Goal: Task Accomplishment & Management: Use online tool/utility

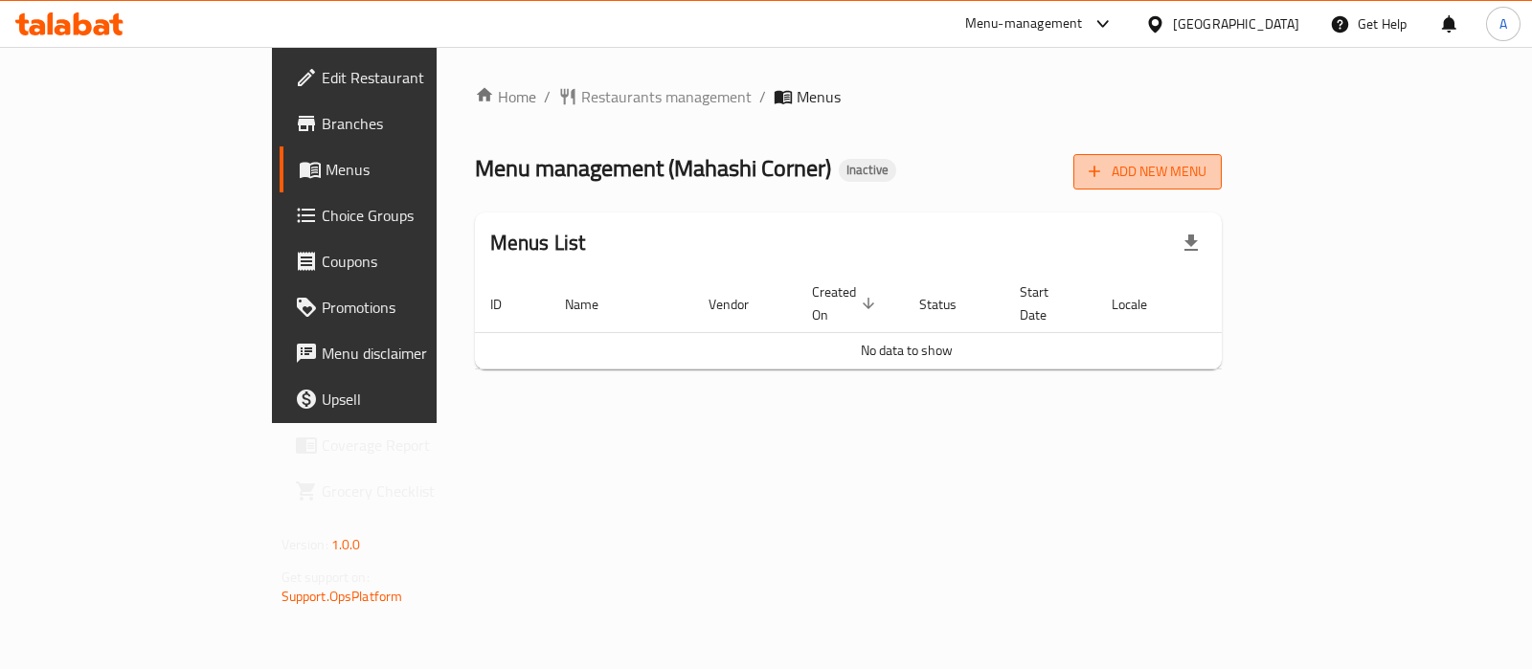
click at [1207, 180] on span "Add New Menu" at bounding box center [1148, 172] width 118 height 24
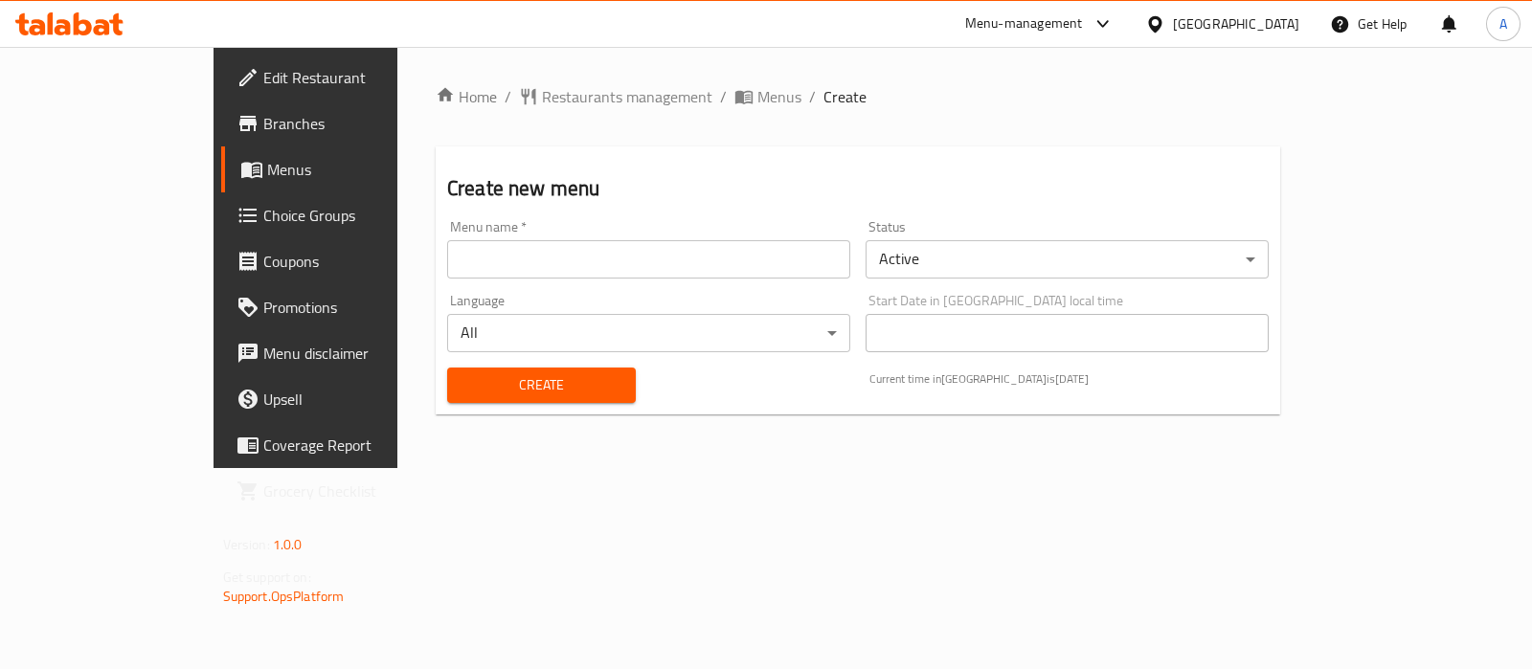
drag, startPoint x: 718, startPoint y: 271, endPoint x: 646, endPoint y: 271, distance: 71.8
click at [718, 271] on input "text" at bounding box center [648, 259] width 403 height 38
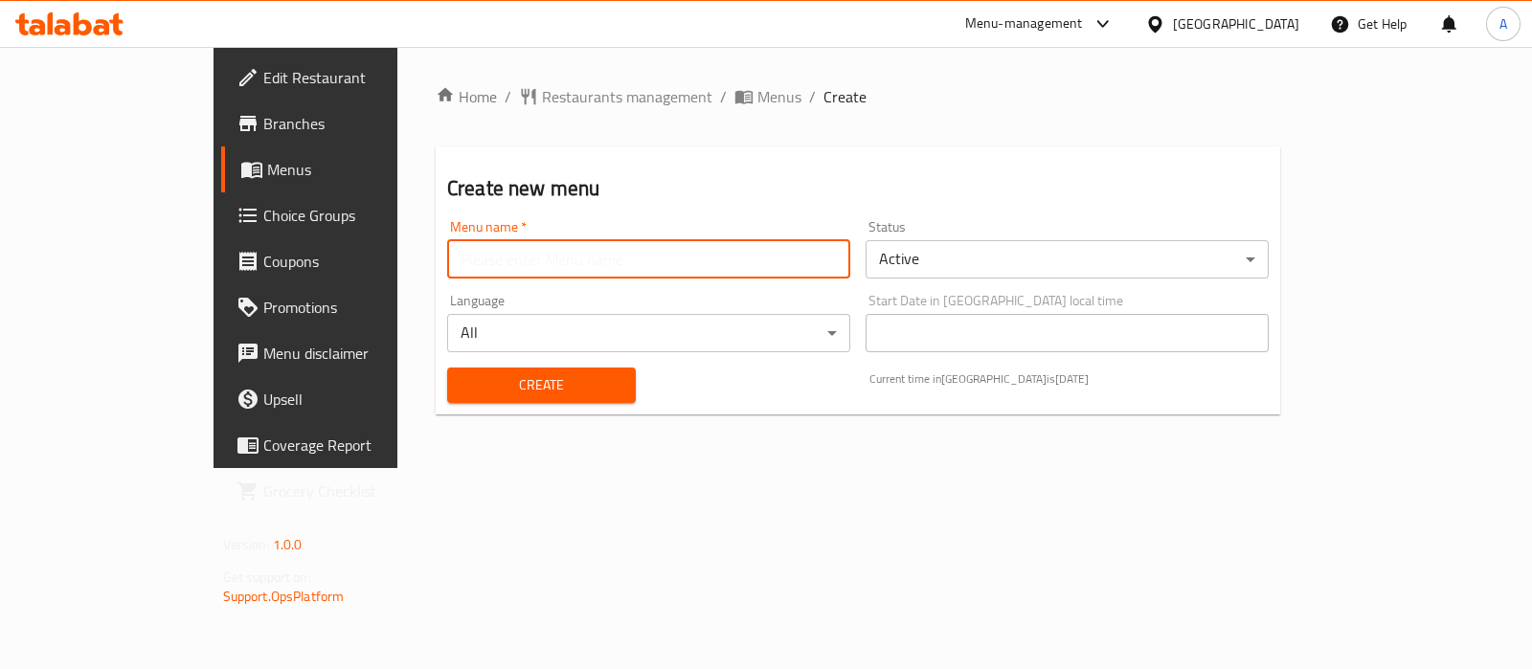
type input "Ameer aa"
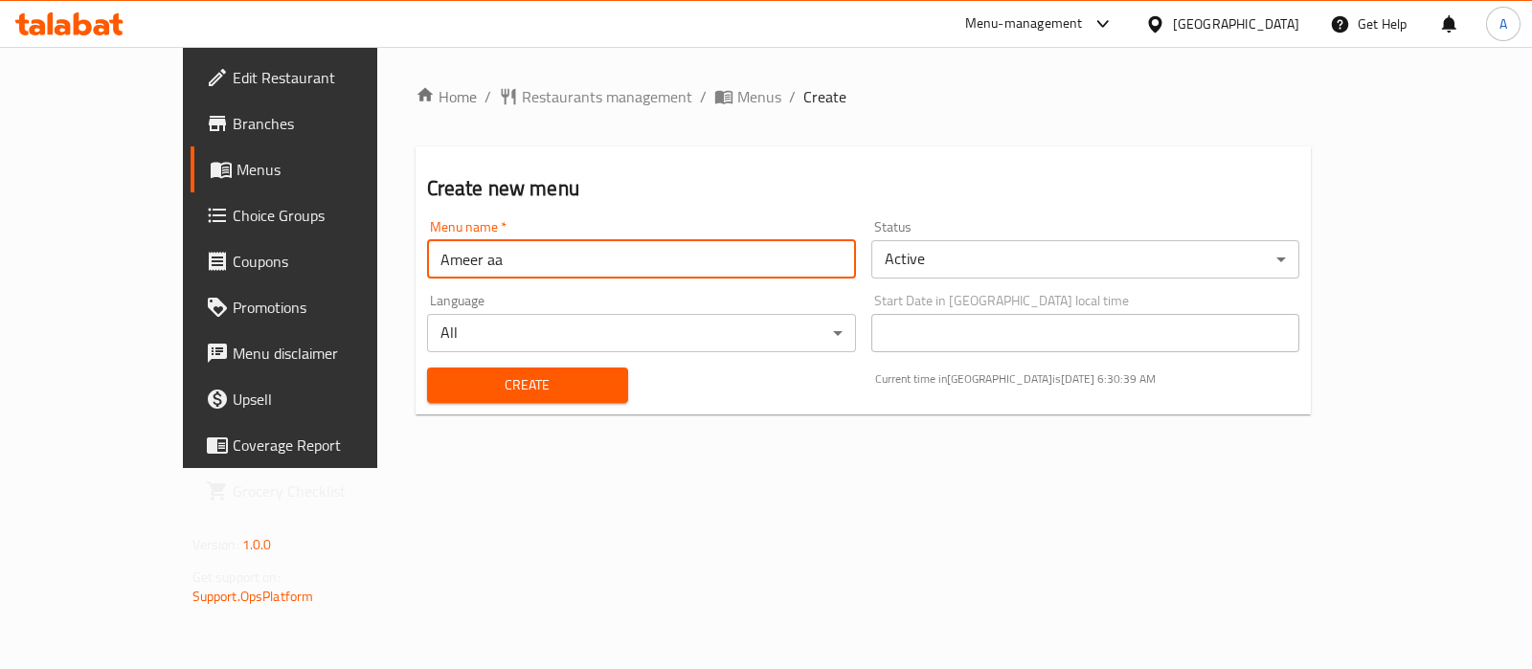
click at [442, 387] on span "Create" at bounding box center [527, 385] width 170 height 24
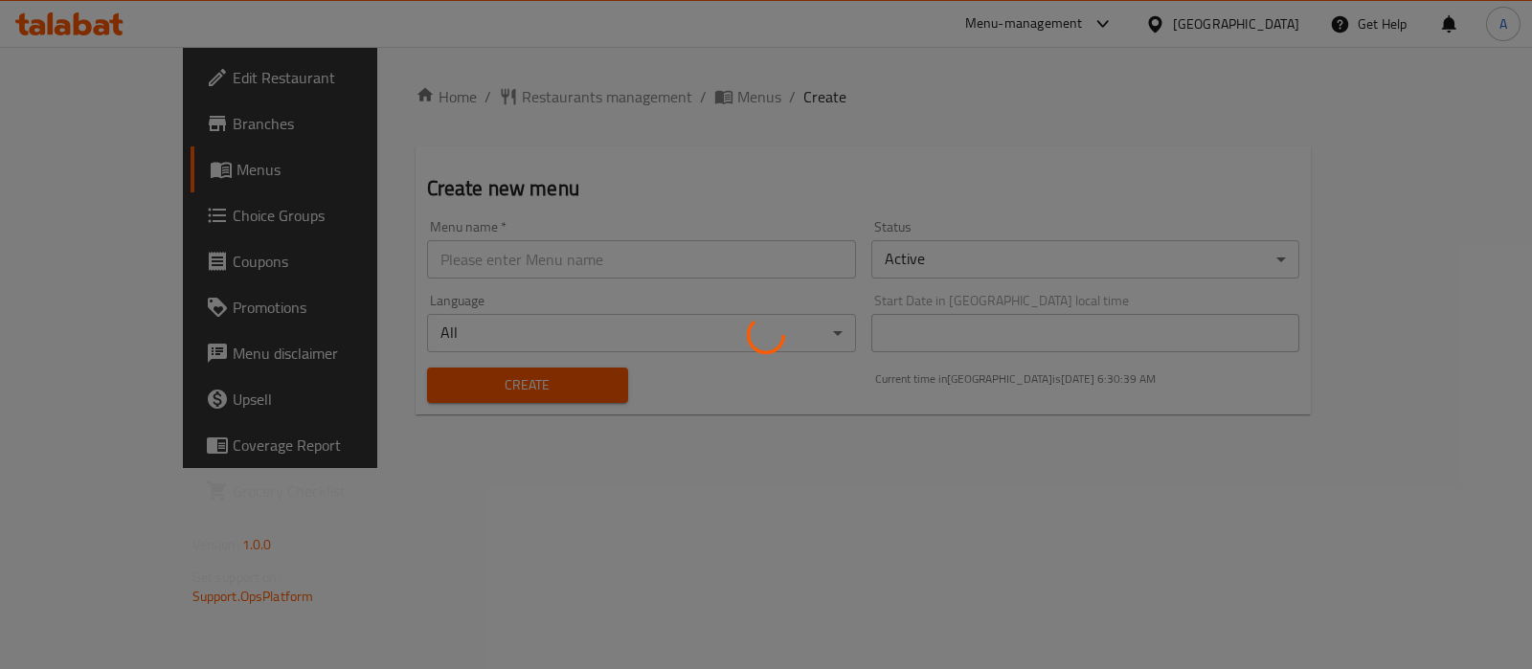
click at [624, 102] on div at bounding box center [766, 334] width 1532 height 669
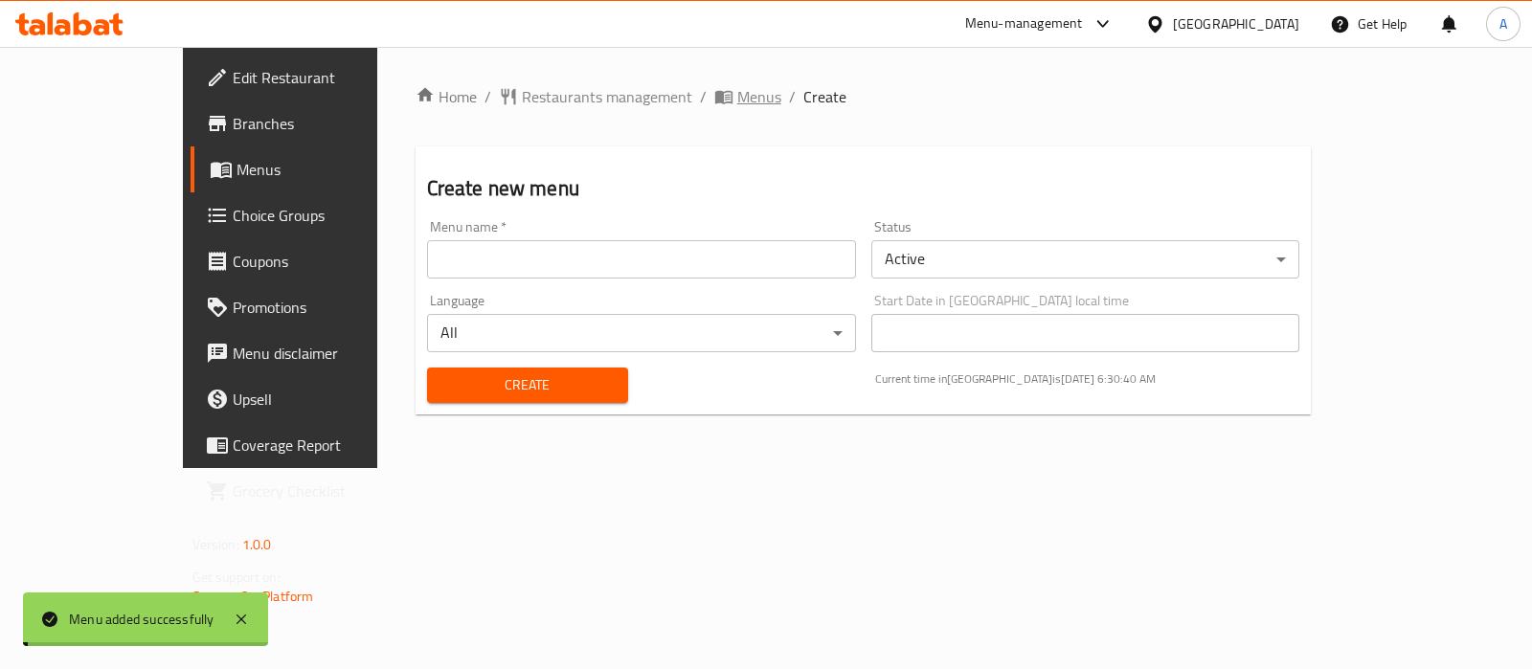
click at [737, 102] on span "Menus" at bounding box center [759, 96] width 44 height 23
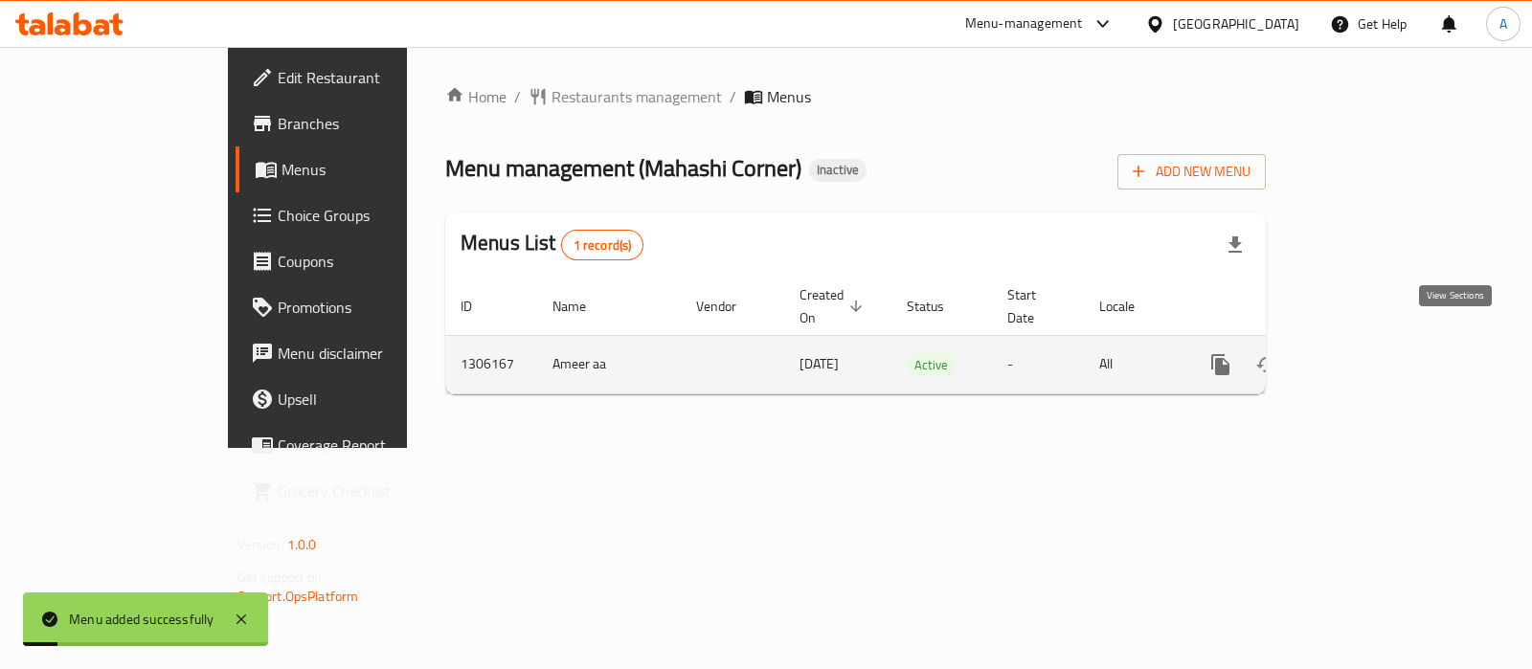
click at [1382, 342] on link "enhanced table" at bounding box center [1359, 365] width 46 height 46
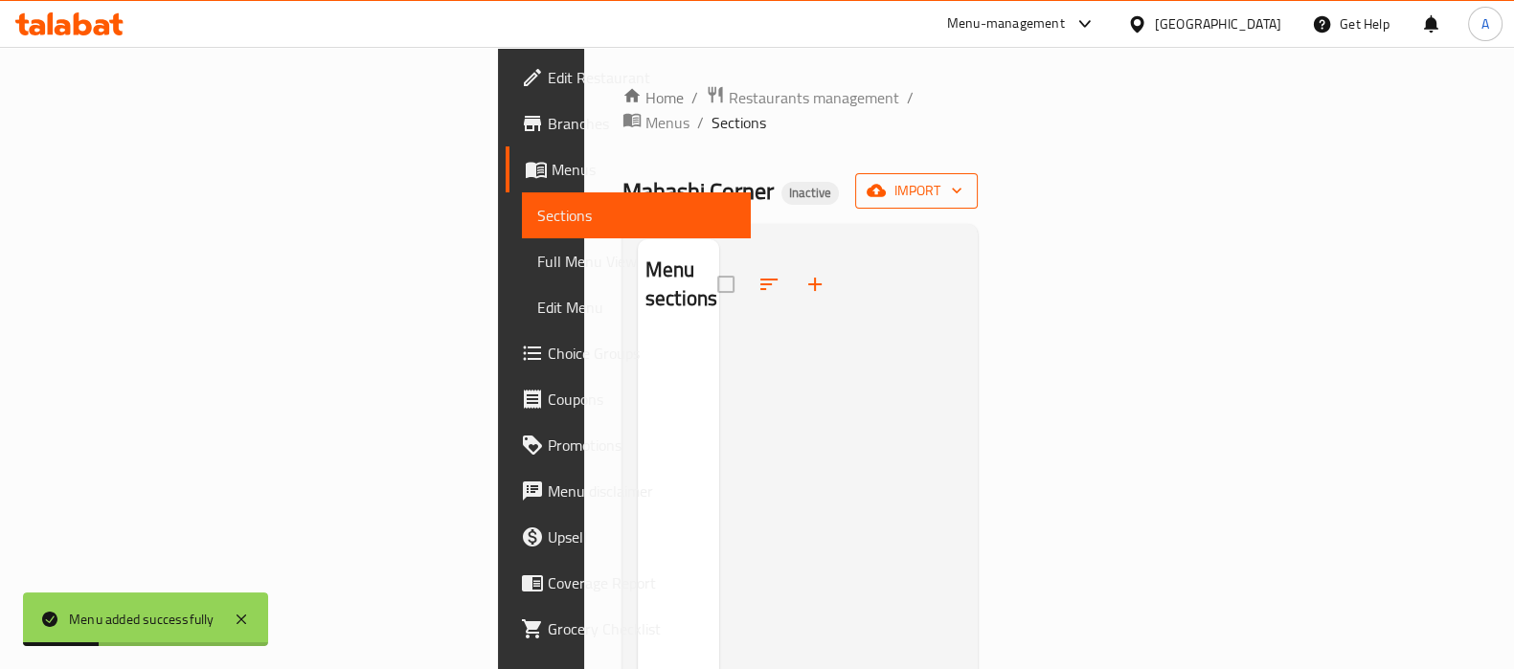
click at [962, 179] on span "import" at bounding box center [917, 191] width 92 height 24
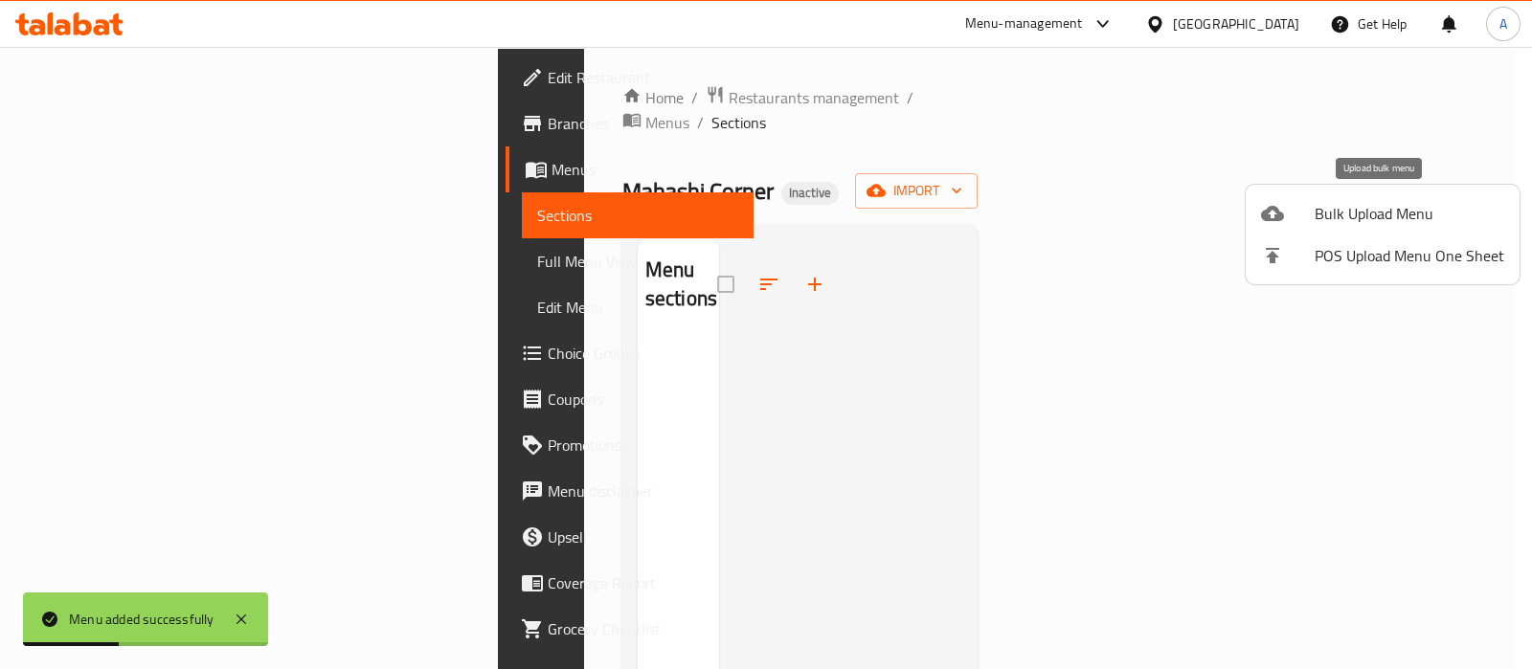
click at [1348, 202] on span "Bulk Upload Menu" at bounding box center [1410, 213] width 190 height 23
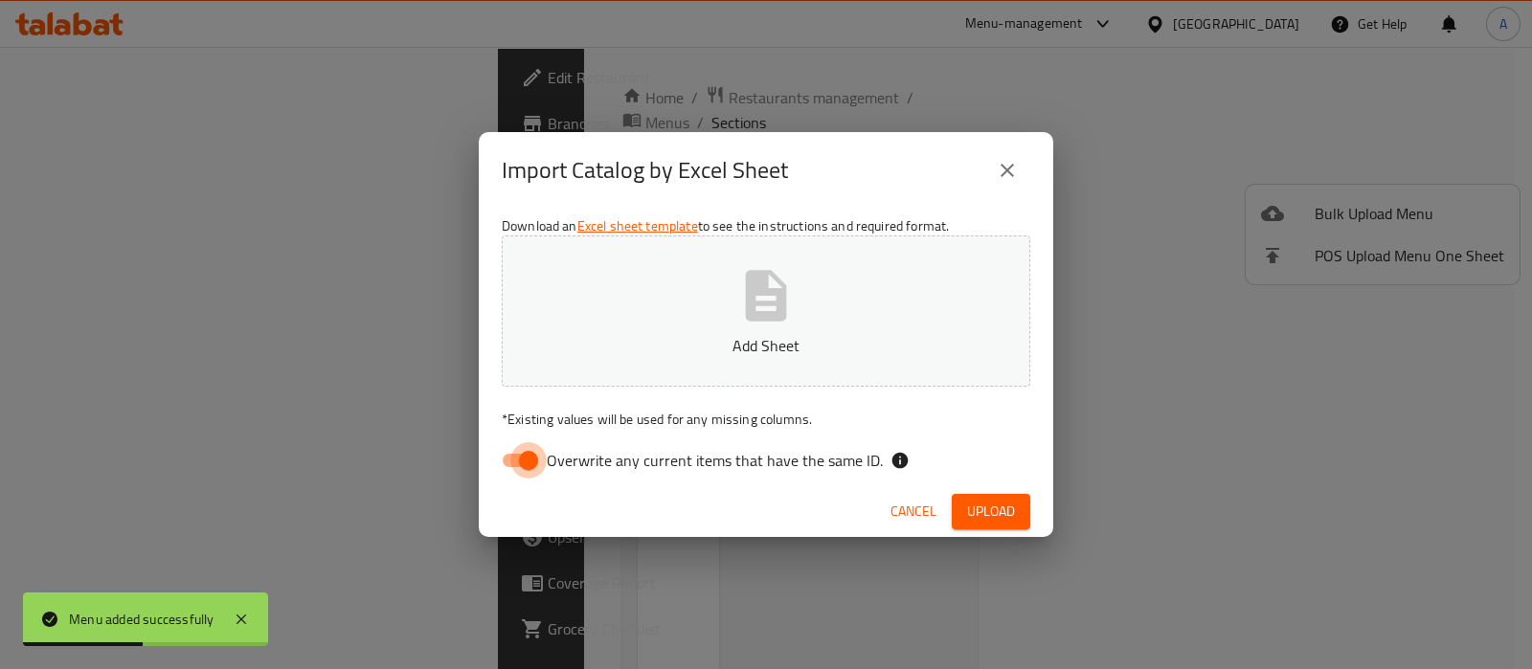
click at [542, 454] on input "Overwrite any current items that have the same ID." at bounding box center [528, 460] width 109 height 36
checkbox input "false"
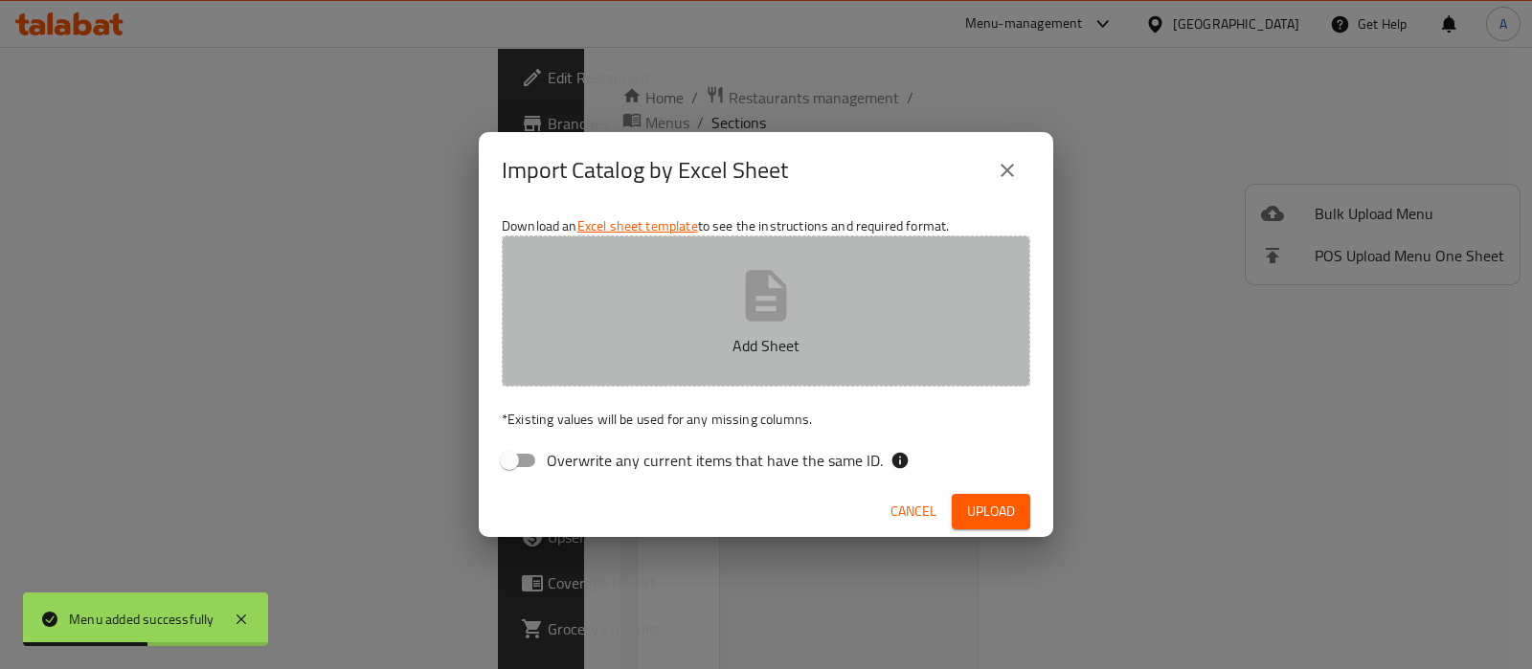
click at [739, 311] on icon "button" at bounding box center [765, 295] width 61 height 61
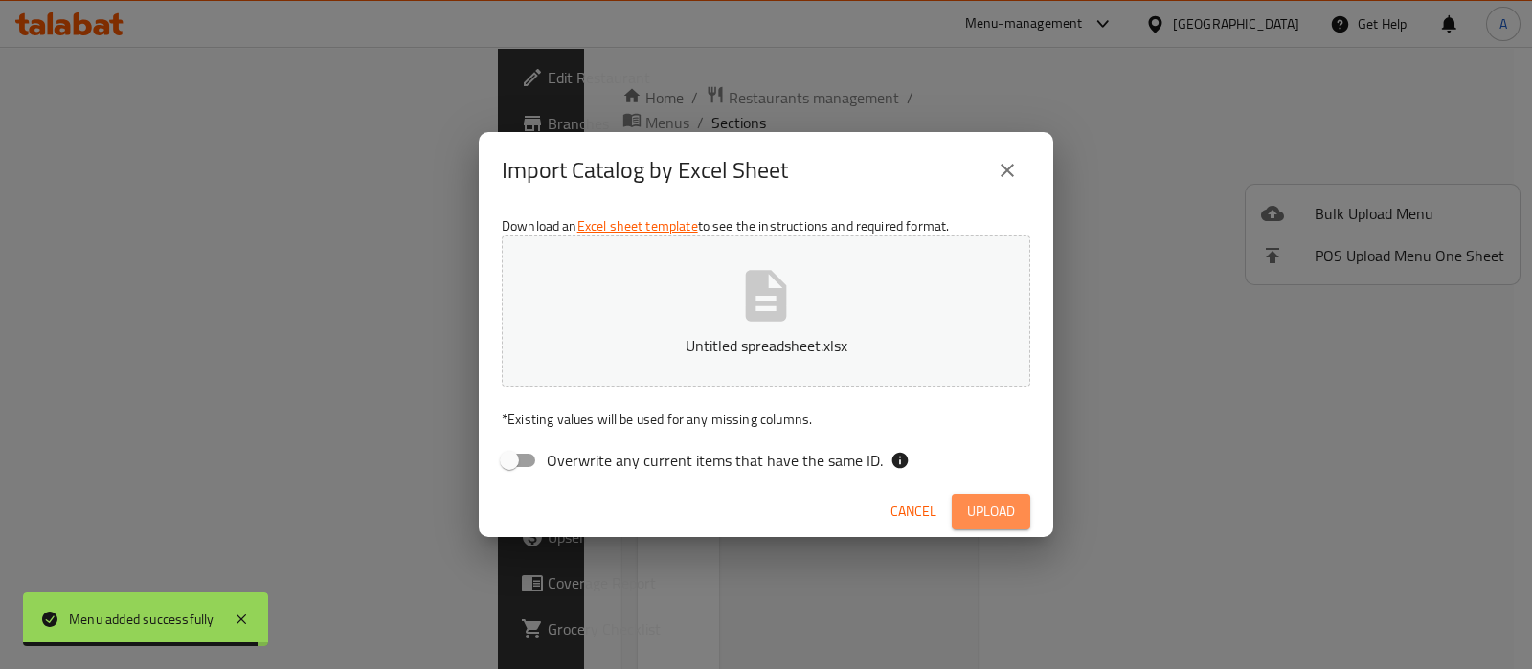
click at [982, 518] on span "Upload" at bounding box center [991, 512] width 48 height 24
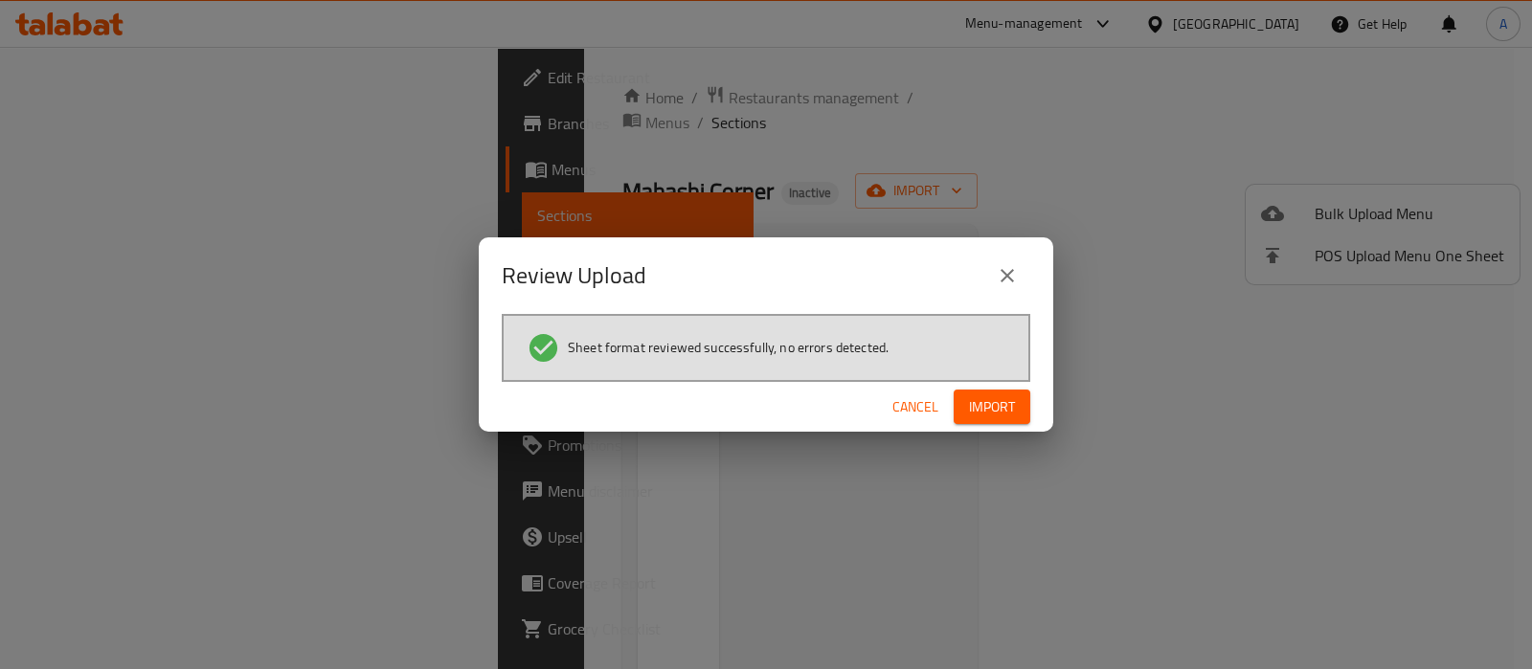
click at [984, 409] on span "Import" at bounding box center [992, 408] width 46 height 24
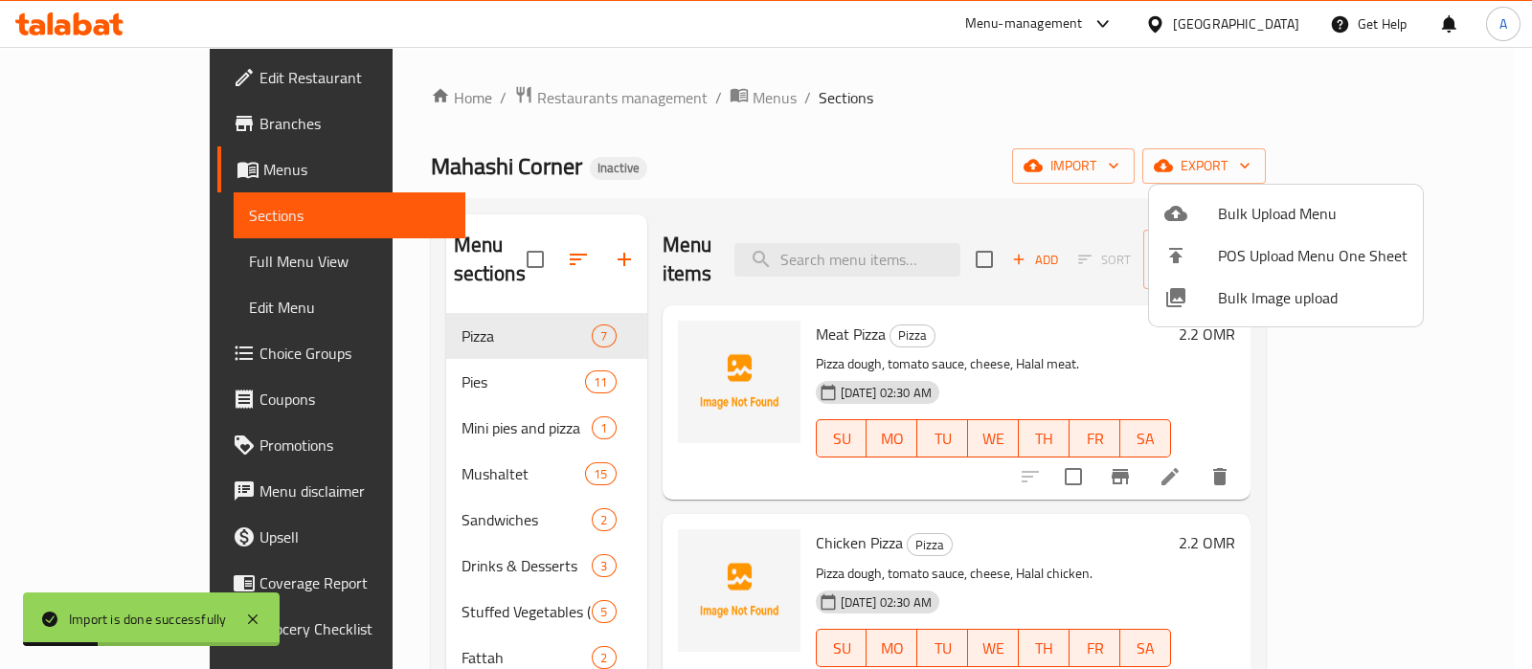
click at [136, 258] on div at bounding box center [766, 334] width 1532 height 669
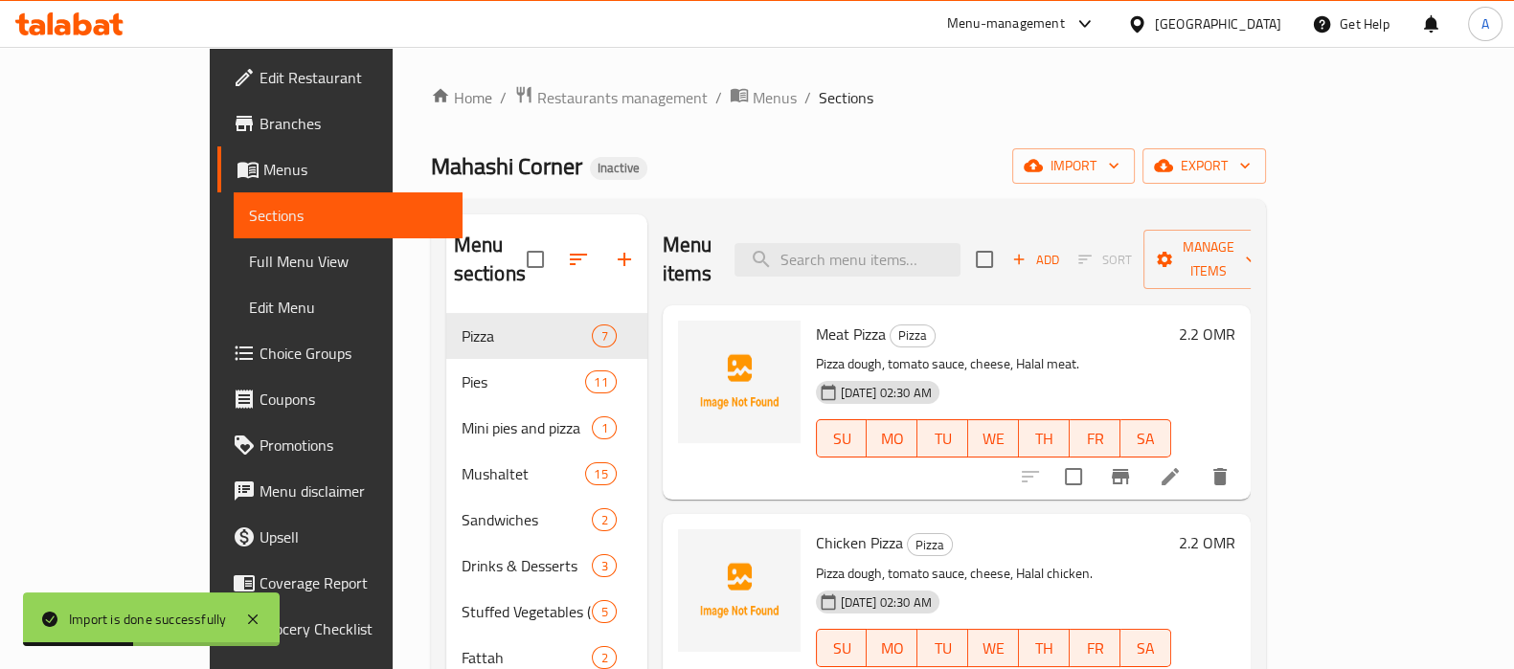
click at [249, 258] on span "Full Menu View" at bounding box center [348, 261] width 198 height 23
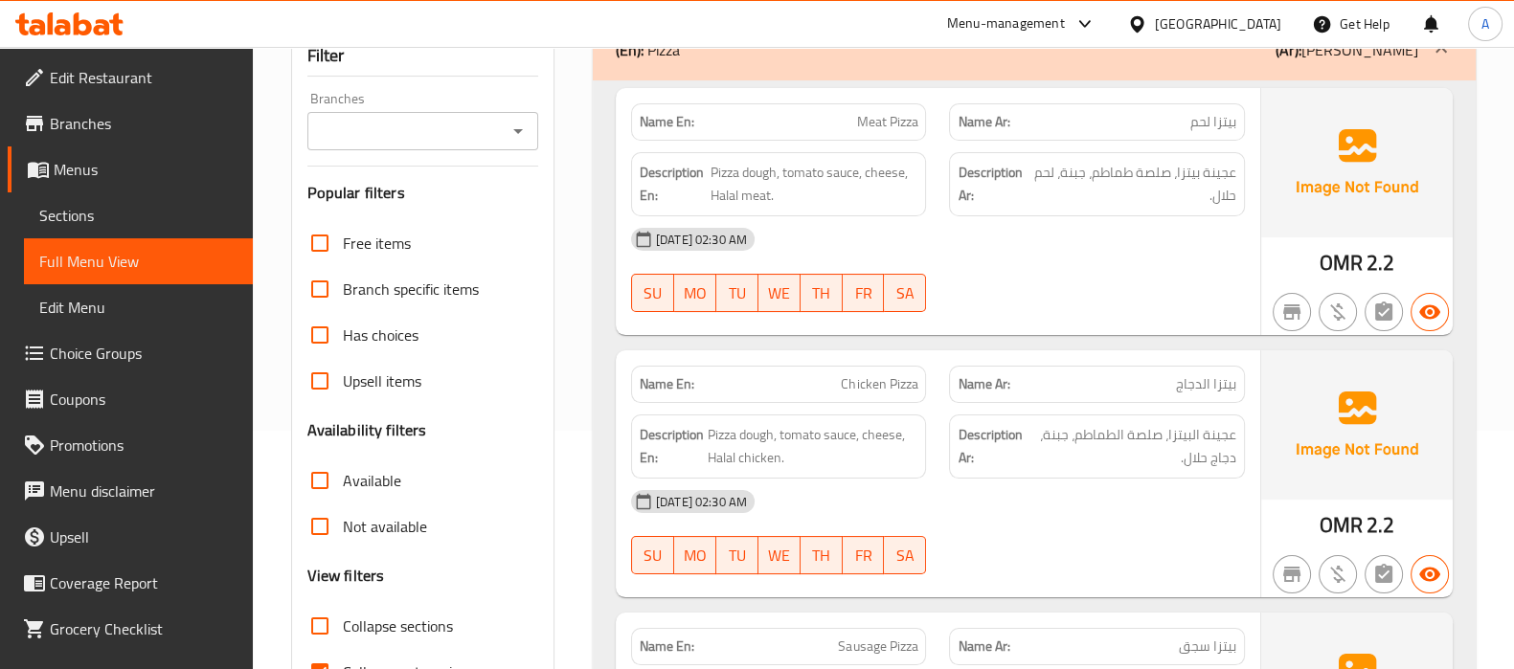
scroll to position [359, 0]
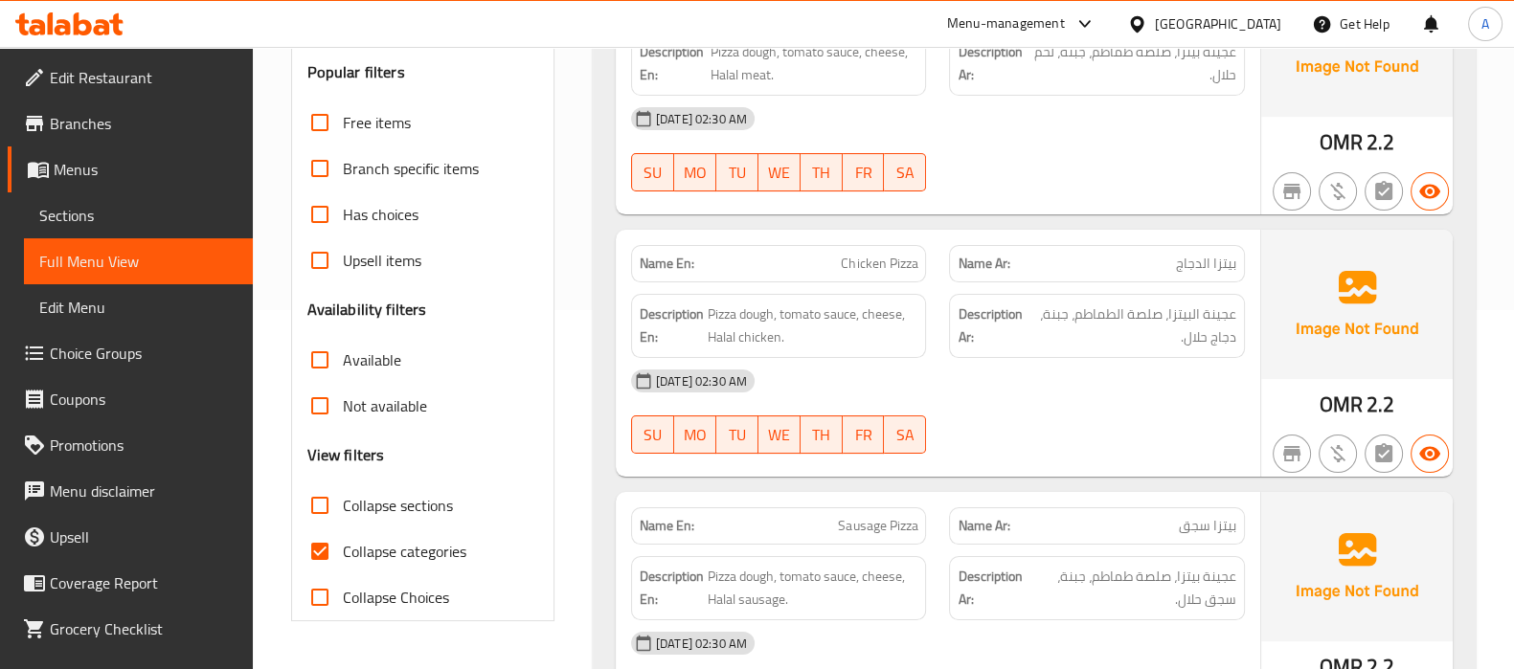
click at [321, 558] on input "Collapse categories" at bounding box center [320, 552] width 46 height 46
checkbox input "false"
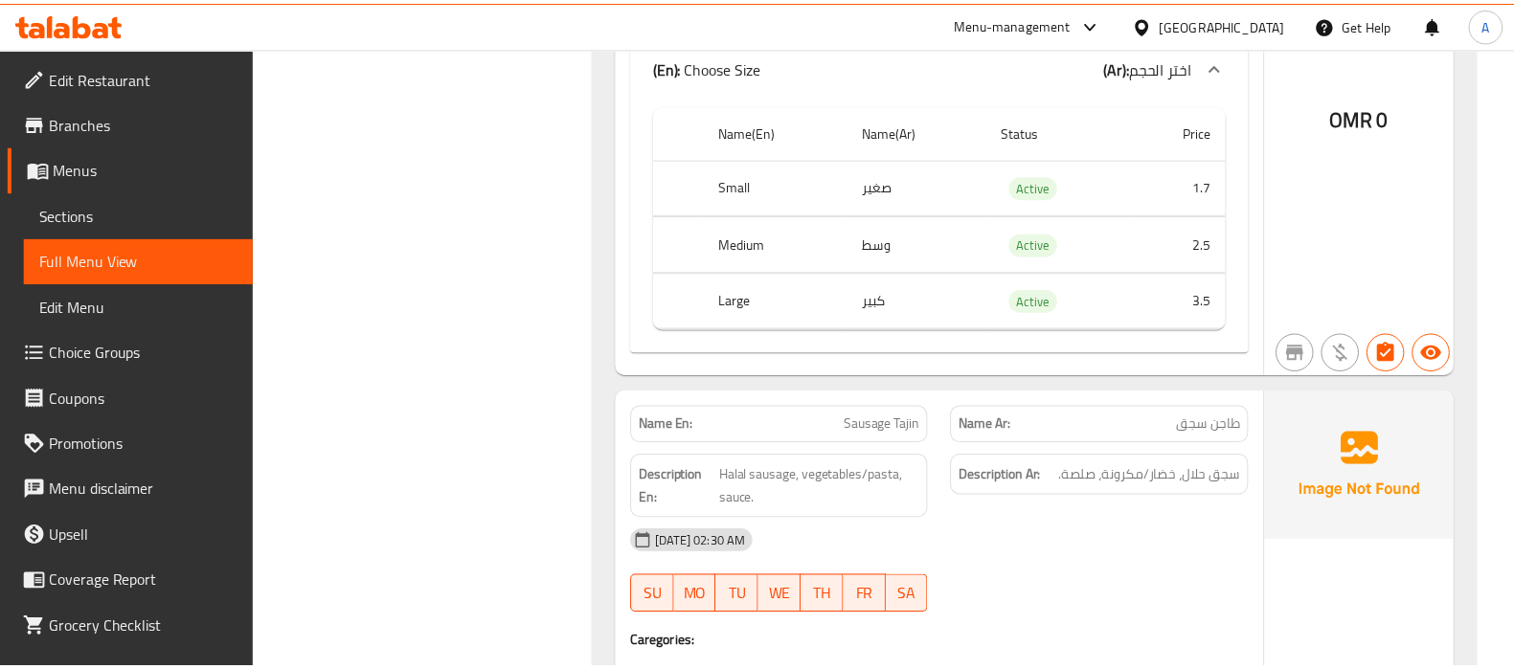
scroll to position [22631, 0]
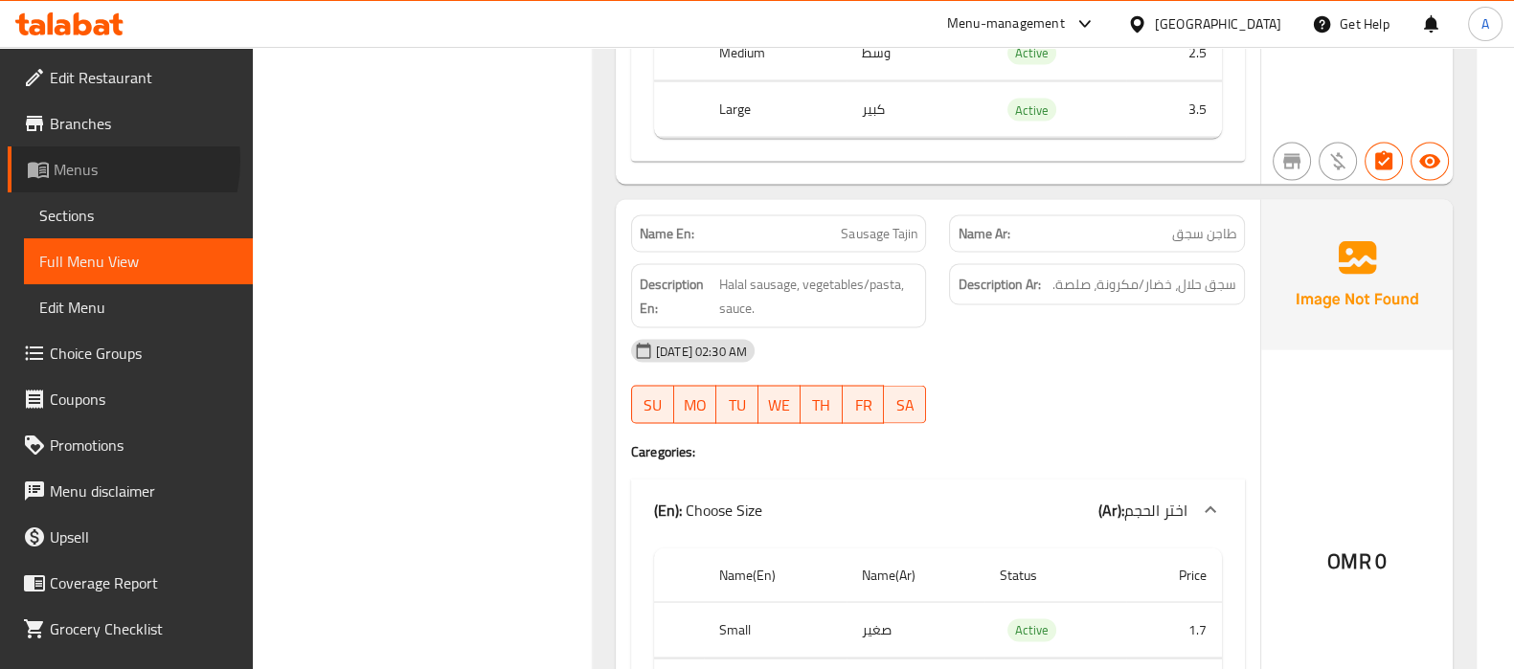
click at [92, 161] on span "Menus" at bounding box center [146, 169] width 184 height 23
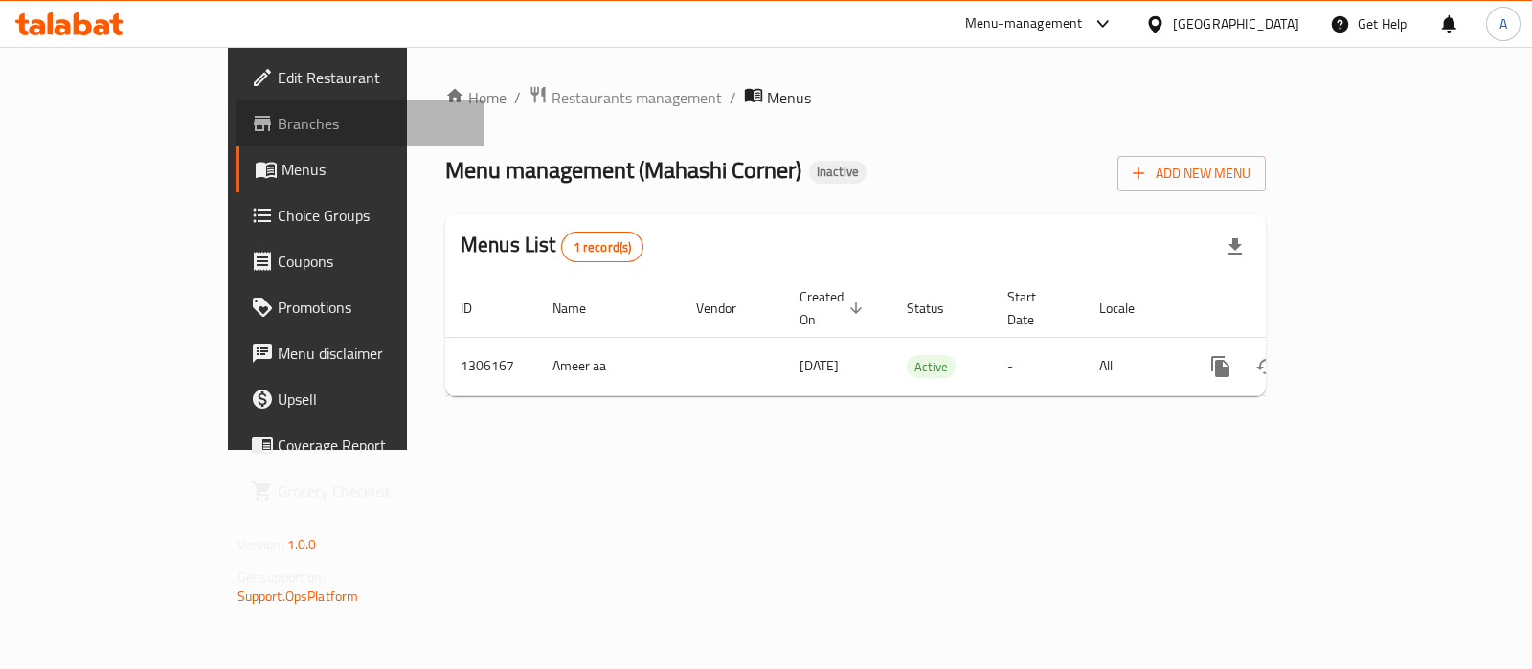
click at [278, 130] on span "Branches" at bounding box center [373, 123] width 191 height 23
